Goal: Check status: Check status

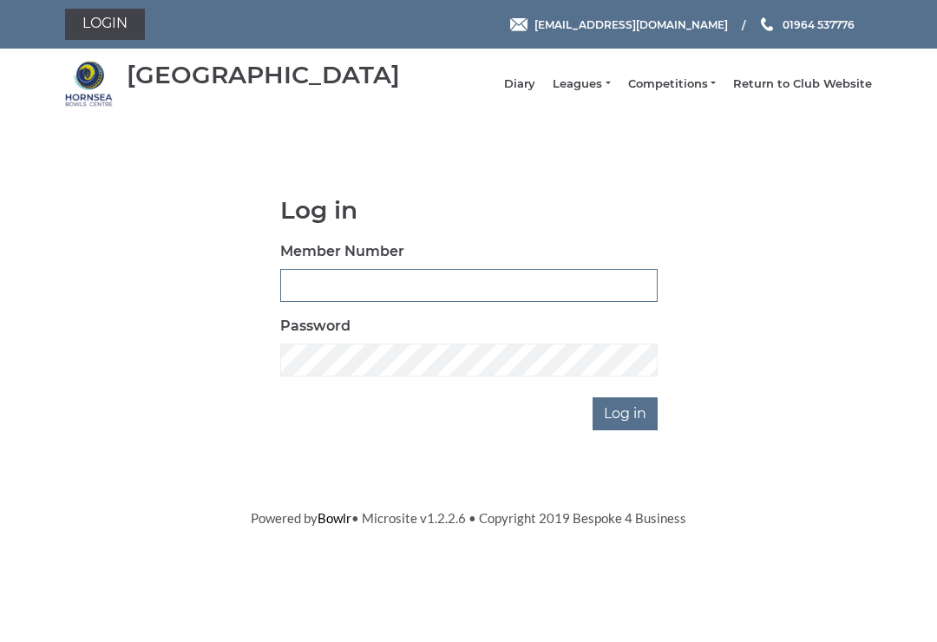
type input "0530"
click at [627, 426] on input "Log in" at bounding box center [625, 414] width 65 height 33
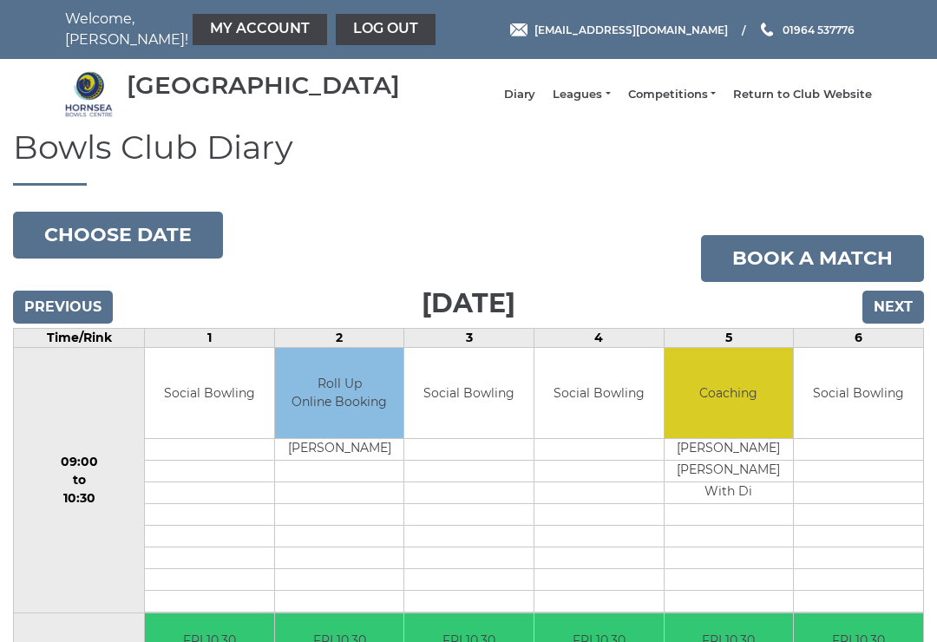
click at [893, 320] on input "Next" at bounding box center [894, 307] width 62 height 33
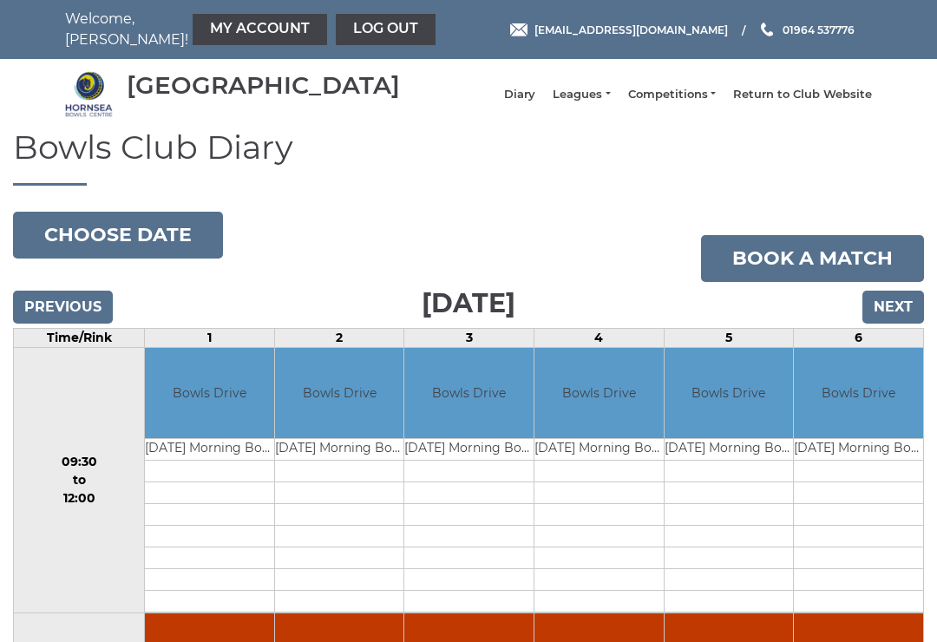
click at [901, 322] on input "Next" at bounding box center [894, 307] width 62 height 33
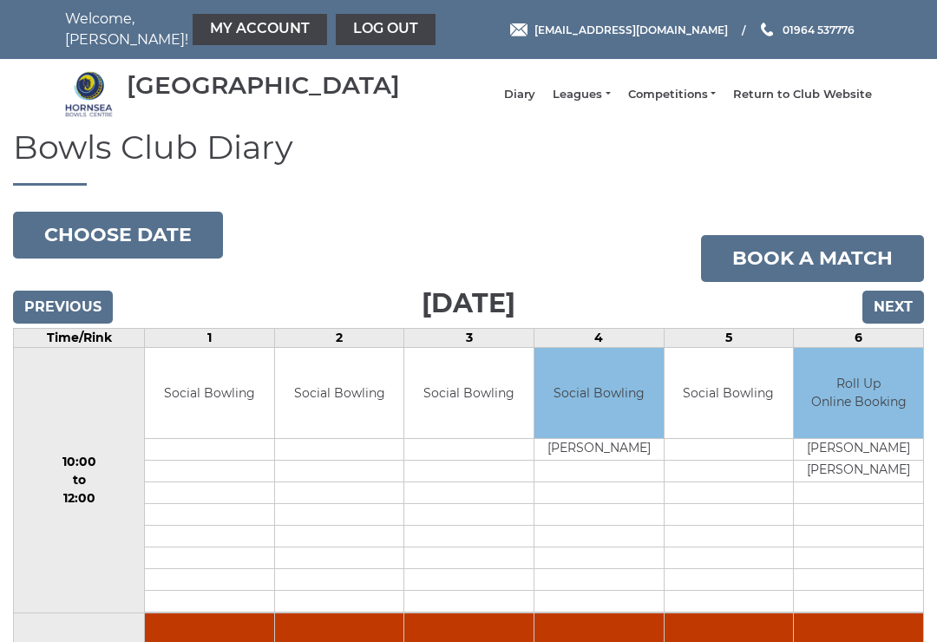
click at [891, 324] on input "Next" at bounding box center [894, 307] width 62 height 33
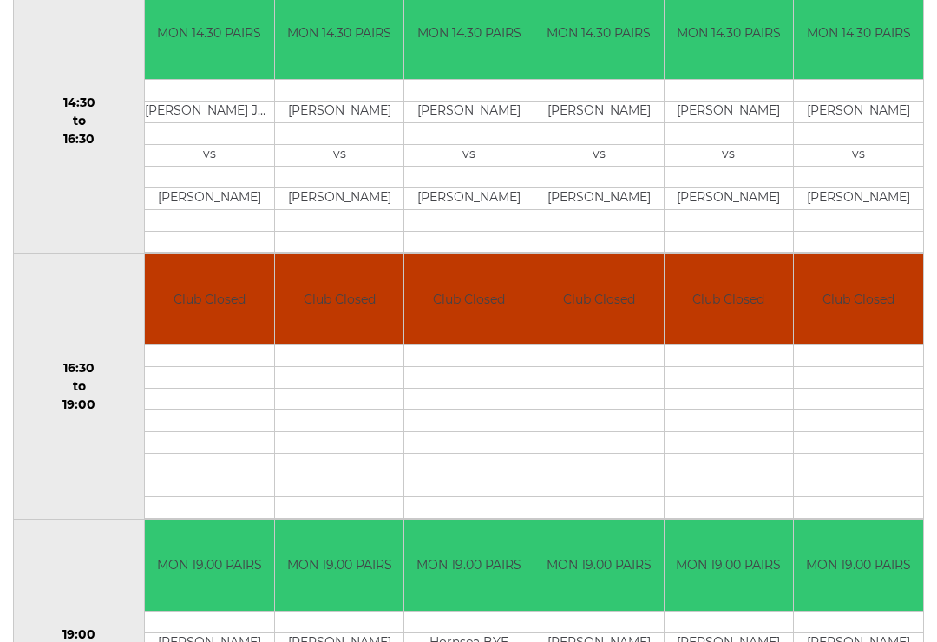
scroll to position [1157, 0]
